Goal: Navigation & Orientation: Find specific page/section

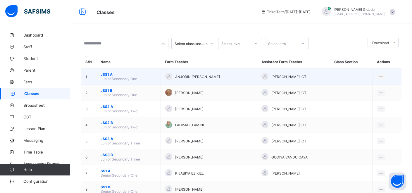
click at [105, 75] on span "JSS1 A" at bounding box center [129, 74] width 56 height 4
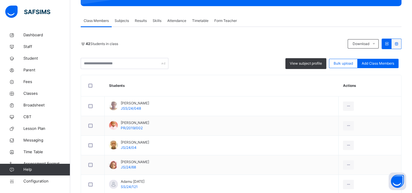
scroll to position [97, 0]
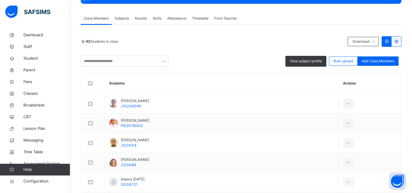
click at [155, 20] on span "Skills" at bounding box center [157, 18] width 9 height 5
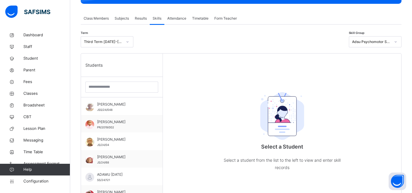
click at [137, 18] on span "Results" at bounding box center [141, 18] width 12 height 5
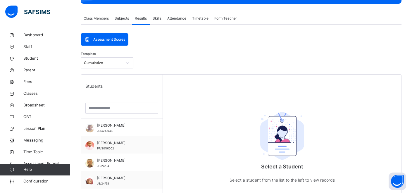
click at [124, 19] on span "Subjects" at bounding box center [122, 18] width 14 height 5
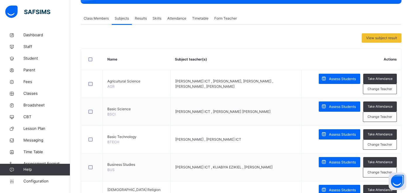
click at [181, 18] on span "Attendance" at bounding box center [176, 18] width 19 height 5
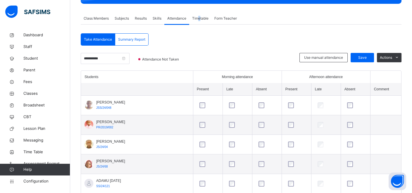
click at [200, 18] on span "Timetable" at bounding box center [200, 18] width 16 height 5
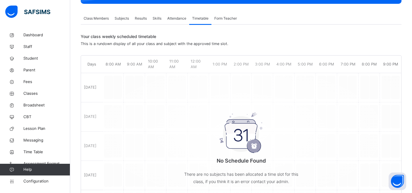
click at [220, 18] on span "Form Teacher" at bounding box center [225, 18] width 23 height 5
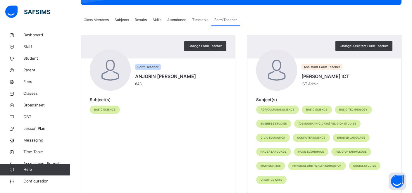
click at [99, 21] on span "Class Members" at bounding box center [96, 19] width 25 height 5
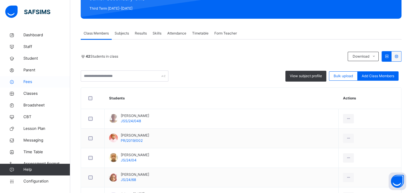
scroll to position [97, 0]
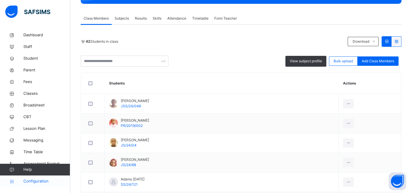
click at [39, 173] on span "Configuration" at bounding box center [46, 181] width 47 height 6
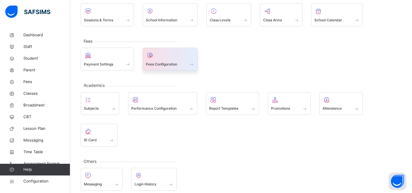
scroll to position [49, 0]
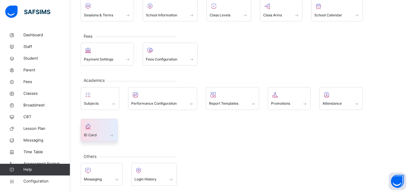
click at [99, 132] on div "ID Card" at bounding box center [99, 135] width 30 height 6
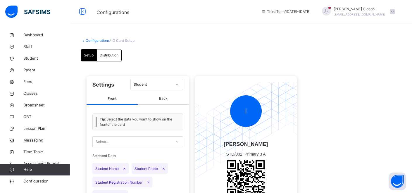
click at [124, 42] on span "/ ID Card Setup" at bounding box center [122, 40] width 25 height 4
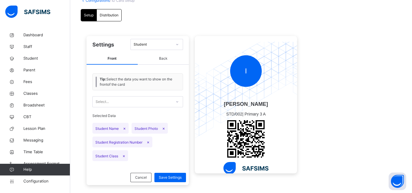
scroll to position [49, 0]
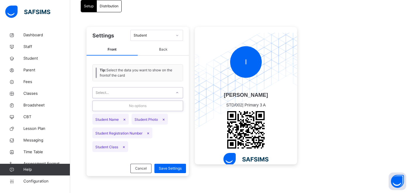
click at [178, 94] on icon at bounding box center [177, 93] width 4 height 6
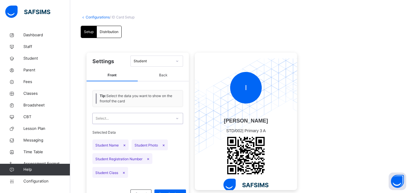
scroll to position [0, 0]
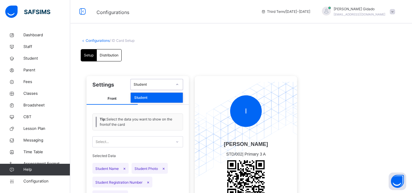
click at [177, 85] on icon at bounding box center [177, 85] width 4 height 6
click at [191, 52] on div "Setup Distribution Setup Distribution Settings Student Front Back Tip: Select t…" at bounding box center [241, 141] width 321 height 185
click at [99, 41] on link "Configurations" at bounding box center [98, 40] width 24 height 4
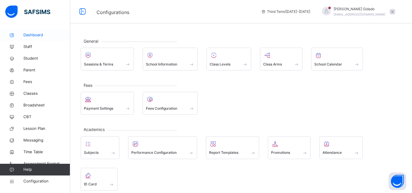
click at [29, 35] on span "Dashboard" at bounding box center [46, 35] width 47 height 6
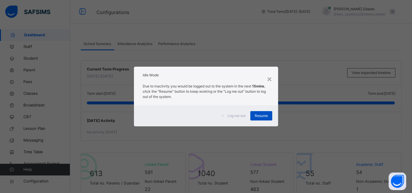
click at [267, 116] on span "Resume" at bounding box center [261, 115] width 13 height 5
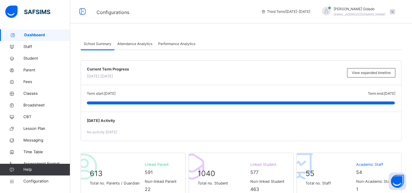
click at [142, 43] on span "Attendance Analytics" at bounding box center [134, 43] width 35 height 5
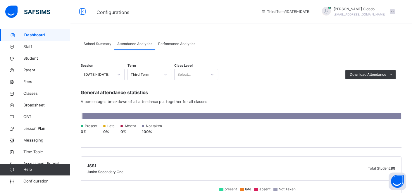
click at [182, 43] on span "Performance Analytics" at bounding box center [176, 43] width 37 height 5
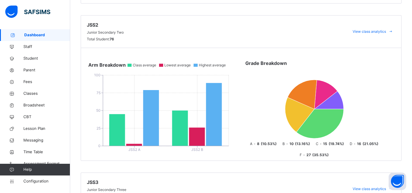
scroll to position [260, 0]
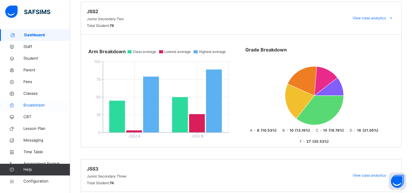
click at [35, 105] on span "Broadsheet" at bounding box center [46, 105] width 47 height 6
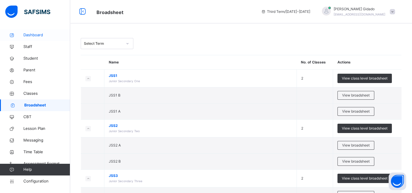
click at [28, 35] on span "Dashboard" at bounding box center [46, 35] width 47 height 6
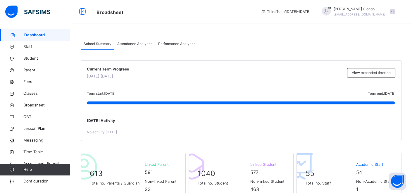
click at [132, 42] on span "Attendance Analytics" at bounding box center [134, 43] width 35 height 5
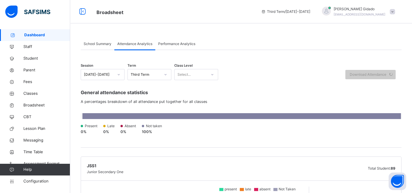
click at [168, 45] on span "Performance Analytics" at bounding box center [176, 43] width 37 height 5
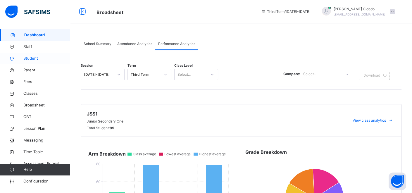
click at [29, 56] on span "Student" at bounding box center [46, 59] width 47 height 6
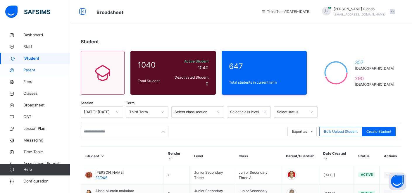
click at [29, 69] on span "Parent" at bounding box center [46, 70] width 47 height 6
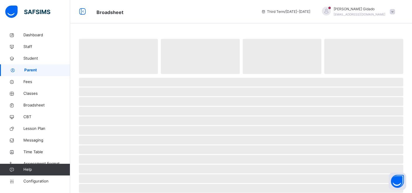
click at [253, 31] on div "‌ ‌ ‌ ‌ ‌ ‌ ‌ ‌ ‌ ‌ ‌ ‌ ‌ ‌ ‌ ‌ ‌ ‌ ‌ ‌ ‌ ‌ ‌ ‌ ‌ ‌ ‌ ‌ ‌" at bounding box center [241, 178] width 342 height 298
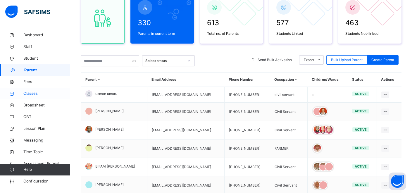
scroll to position [65, 0]
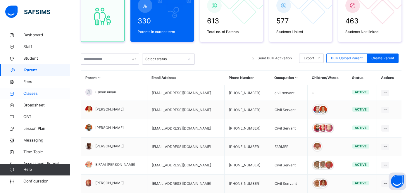
click at [33, 95] on span "Classes" at bounding box center [46, 94] width 47 height 6
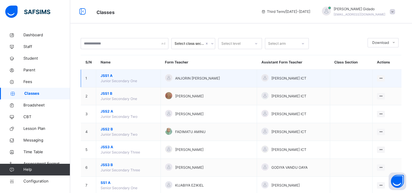
click at [109, 77] on span "JSS1 A" at bounding box center [129, 75] width 56 height 5
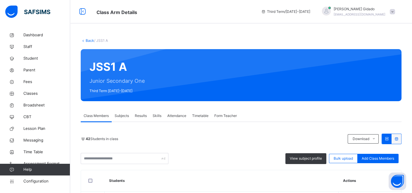
click at [125, 116] on span "Subjects" at bounding box center [122, 115] width 14 height 5
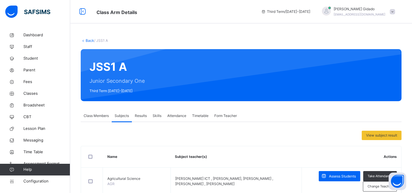
click at [142, 117] on span "Results" at bounding box center [141, 115] width 12 height 5
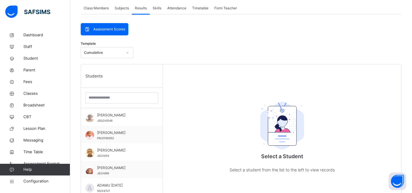
scroll to position [97, 0]
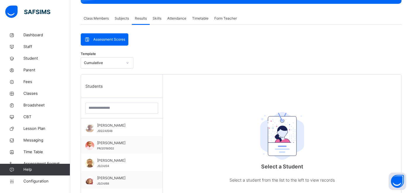
click at [155, 18] on span "Skills" at bounding box center [157, 18] width 9 height 5
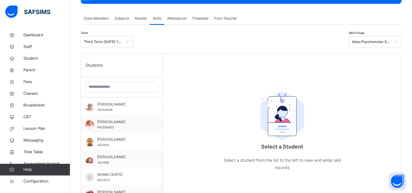
click at [175, 19] on span "Attendance" at bounding box center [176, 18] width 19 height 5
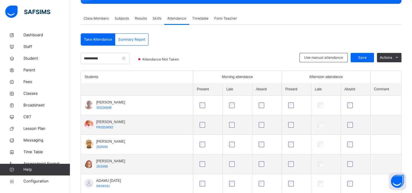
click at [199, 18] on span "Timetable" at bounding box center [200, 18] width 16 height 5
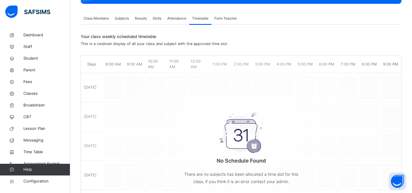
click at [221, 19] on span "Form Teacher" at bounding box center [225, 18] width 23 height 5
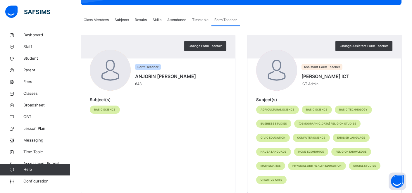
click at [157, 20] on span "Skills" at bounding box center [157, 19] width 9 height 5
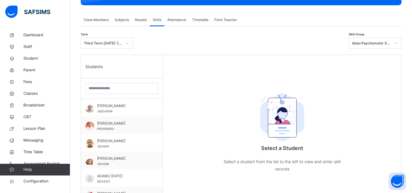
scroll to position [97, 0]
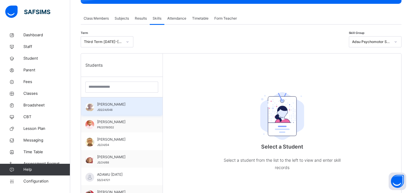
click at [126, 106] on span "[PERSON_NAME]" at bounding box center [123, 104] width 52 height 5
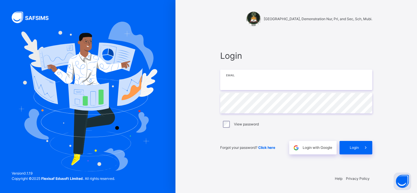
type input "**********"
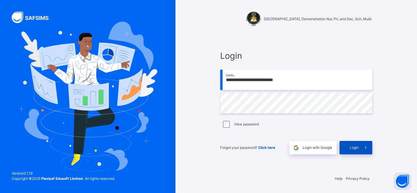
click at [355, 144] on div "Login" at bounding box center [356, 147] width 33 height 13
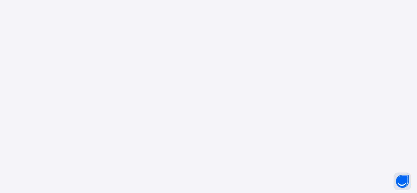
click at [302, 130] on div "New Update Available Hello there, You can install SAFSIMS on your device for ea…" at bounding box center [208, 96] width 417 height 193
click at [299, 160] on div "New Update Available Hello there, You can install SAFSIMS on your device for ea…" at bounding box center [208, 96] width 417 height 193
